Goal: Task Accomplishment & Management: Manage account settings

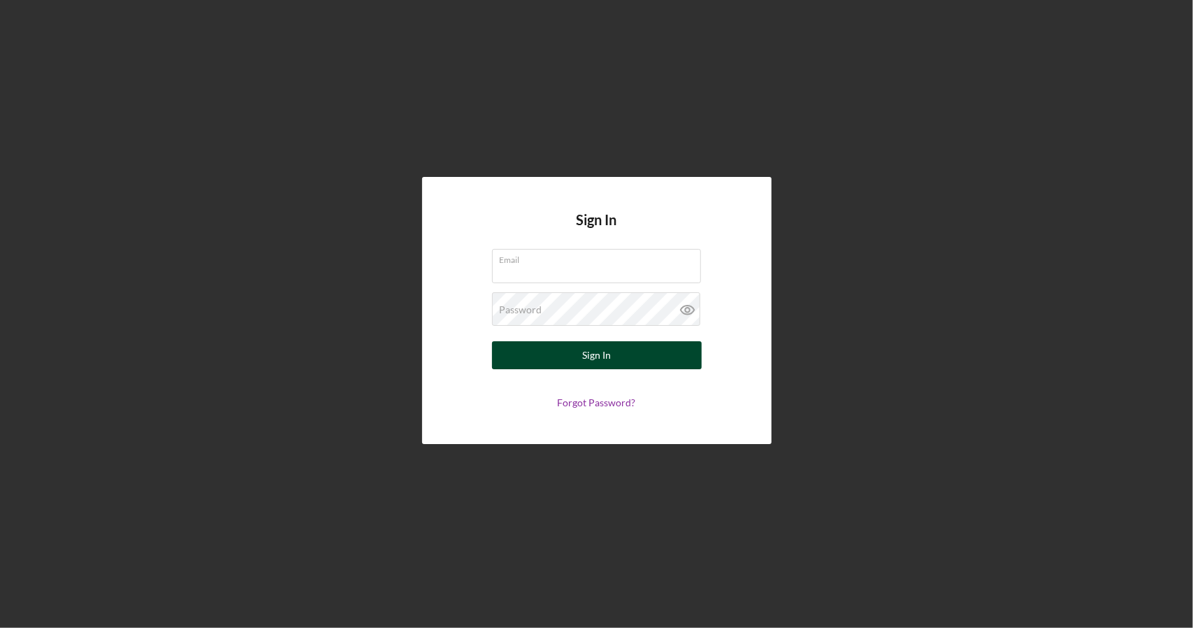
type input "[PERSON_NAME][EMAIL_ADDRESS][DOMAIN_NAME]"
click at [597, 352] on div "Sign In" at bounding box center [596, 355] width 29 height 28
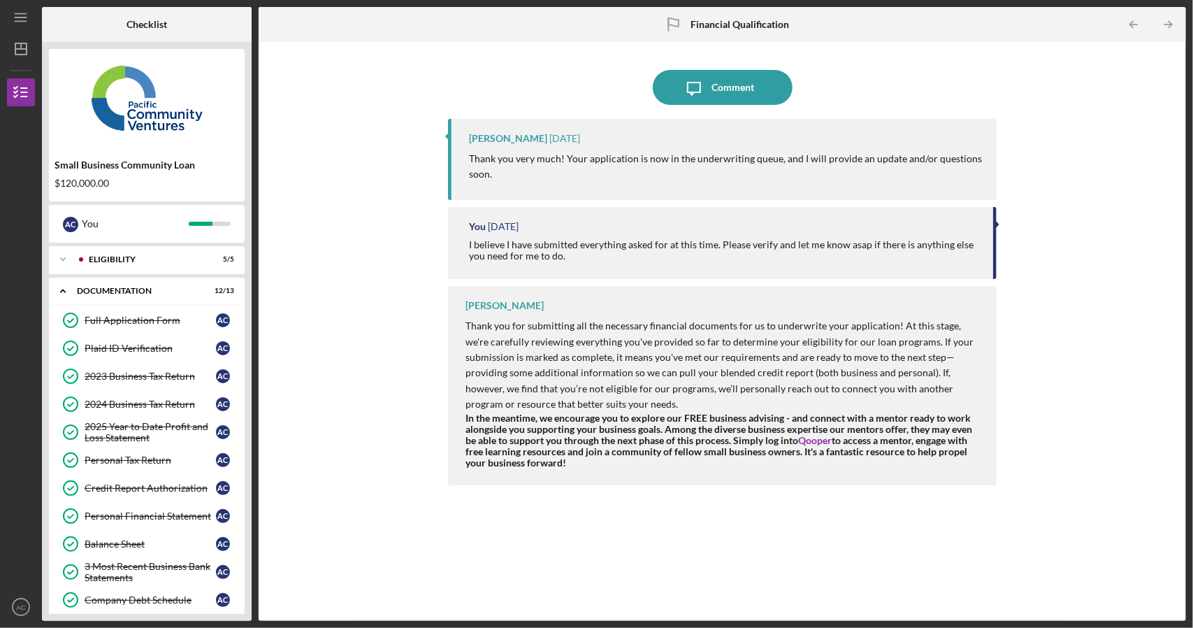
scroll to position [126, 0]
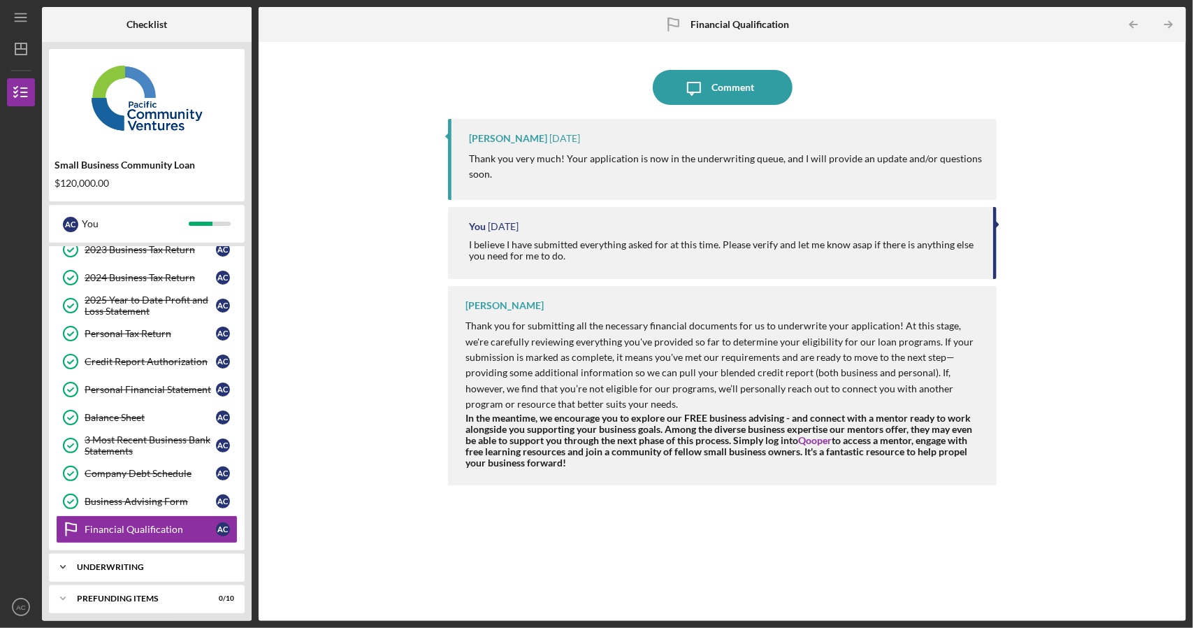
click at [126, 563] on div "Underwriting" at bounding box center [152, 567] width 150 height 8
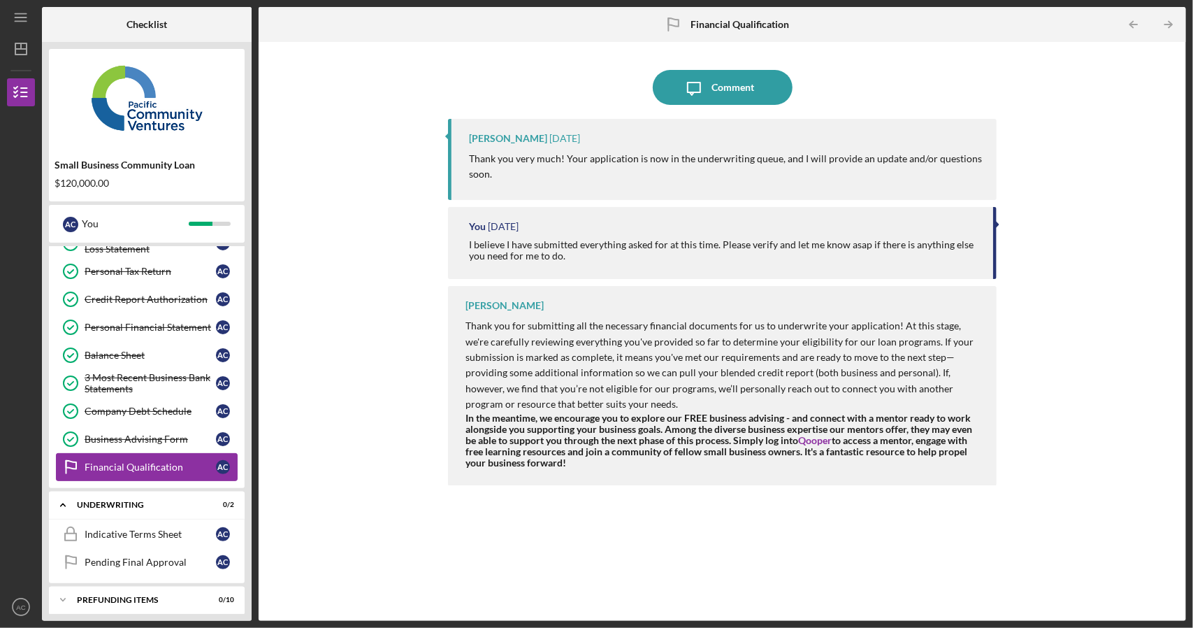
click at [107, 461] on div "Financial Qualification" at bounding box center [150, 466] width 131 height 11
